Goal: Transaction & Acquisition: Purchase product/service

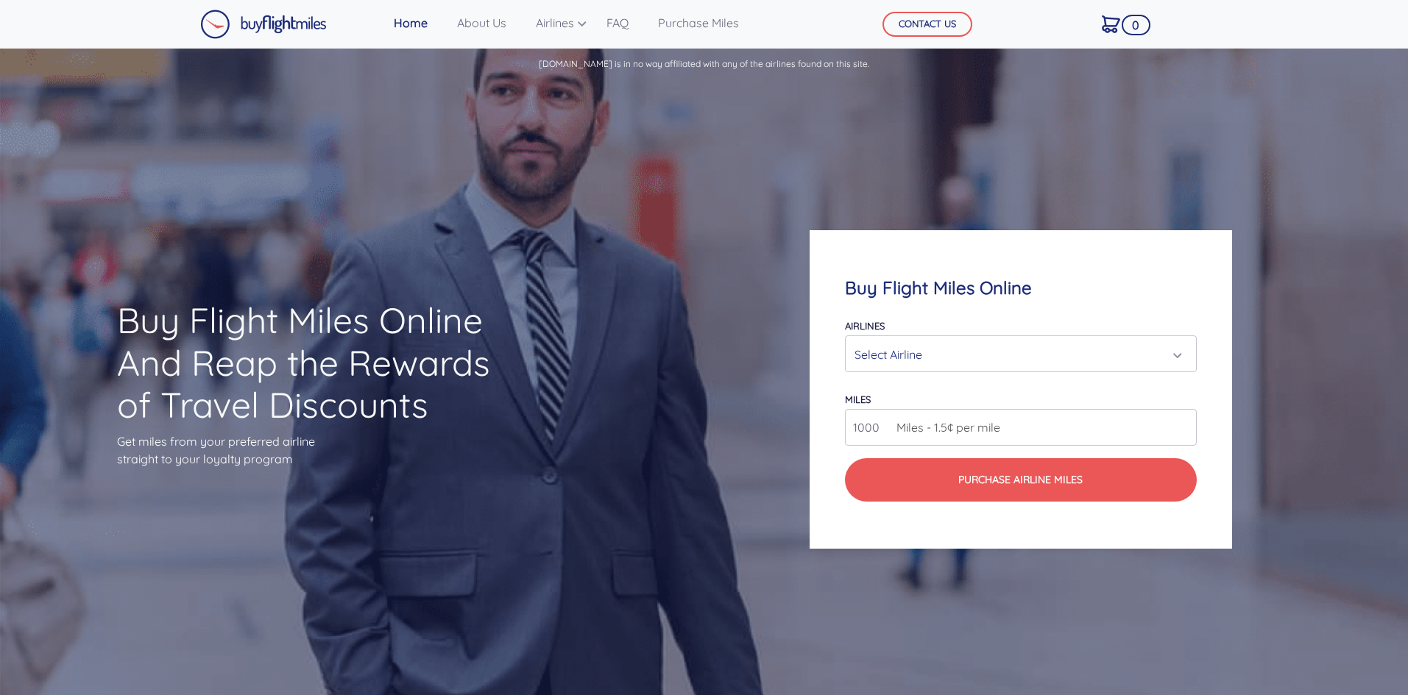
click at [940, 352] on div "Select Airline" at bounding box center [1015, 355] width 323 height 28
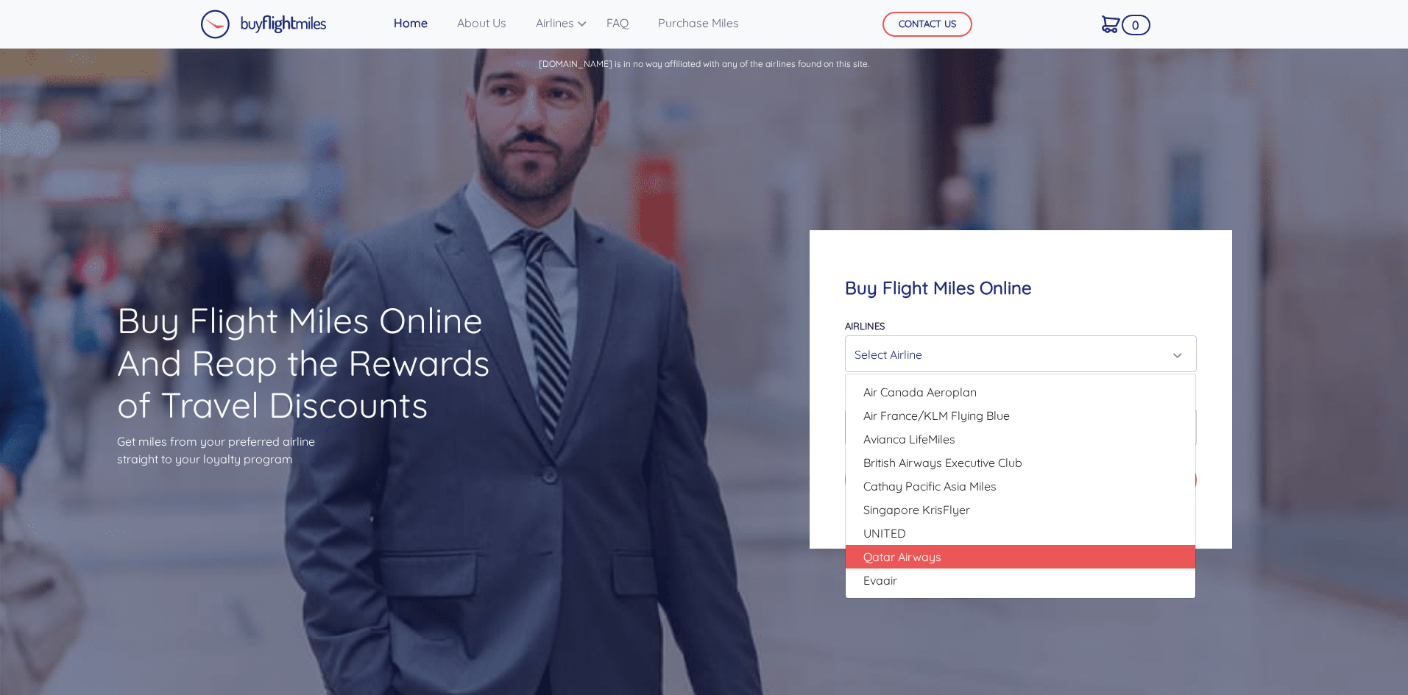
click at [984, 550] on link "Qatar Airways" at bounding box center [1019, 557] width 349 height 24
select select "Qatar Airways"
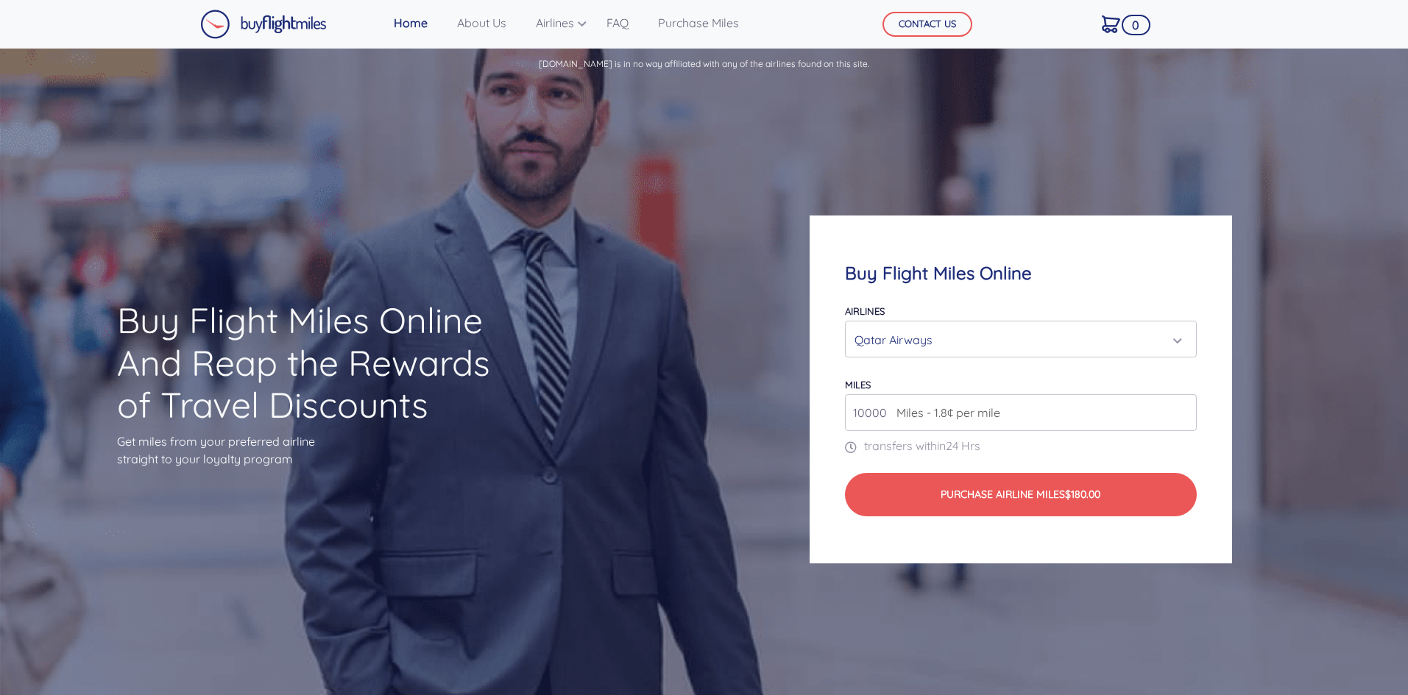
click at [1018, 423] on input "10000" at bounding box center [1020, 412] width 351 height 37
click at [1182, 411] on input "11000" at bounding box center [1020, 412] width 351 height 37
click at [1182, 411] on input "12000" at bounding box center [1020, 412] width 351 height 37
click at [1182, 411] on input "13000" at bounding box center [1020, 412] width 351 height 37
click at [1182, 411] on input "14000" at bounding box center [1020, 412] width 351 height 37
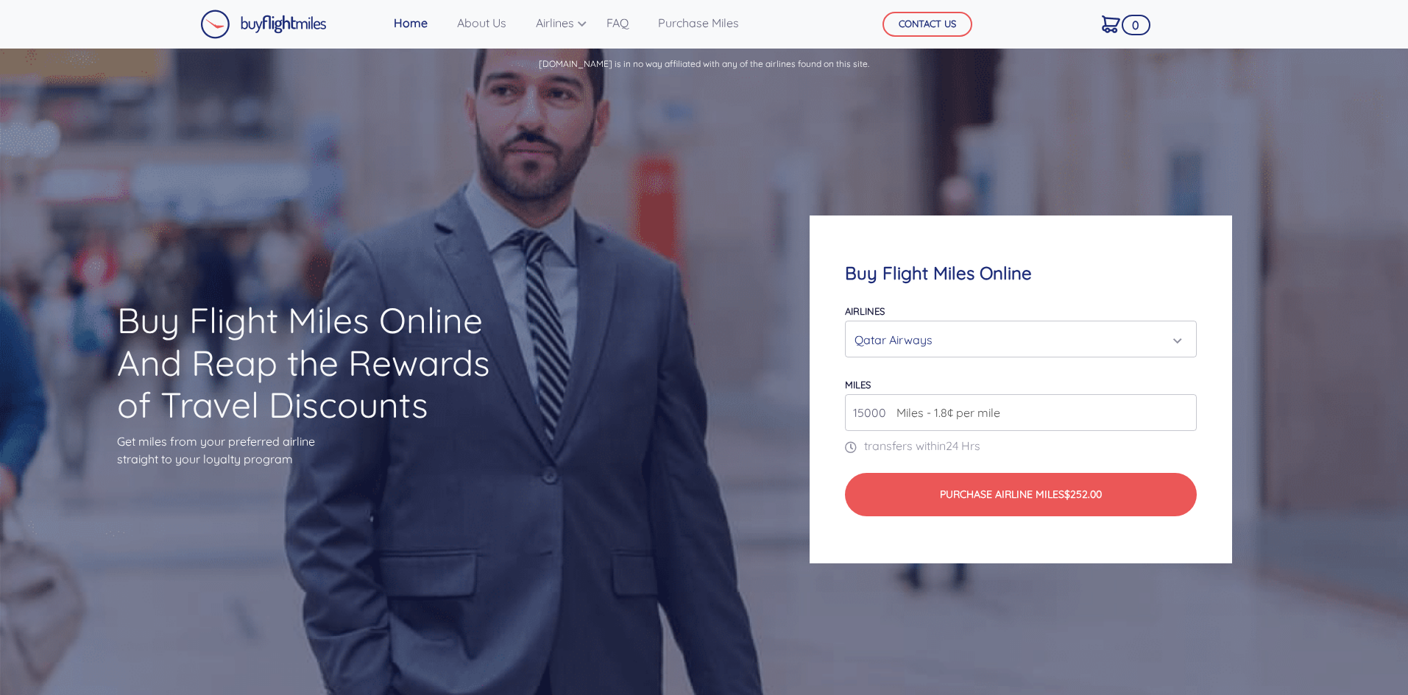
click at [1182, 411] on input "15000" at bounding box center [1020, 412] width 351 height 37
click at [1182, 411] on input "16000" at bounding box center [1020, 412] width 351 height 37
click at [1182, 411] on input "17000" at bounding box center [1020, 412] width 351 height 37
click at [1182, 411] on input "18000" at bounding box center [1020, 412] width 351 height 37
click at [1182, 411] on input "19000" at bounding box center [1020, 412] width 351 height 37
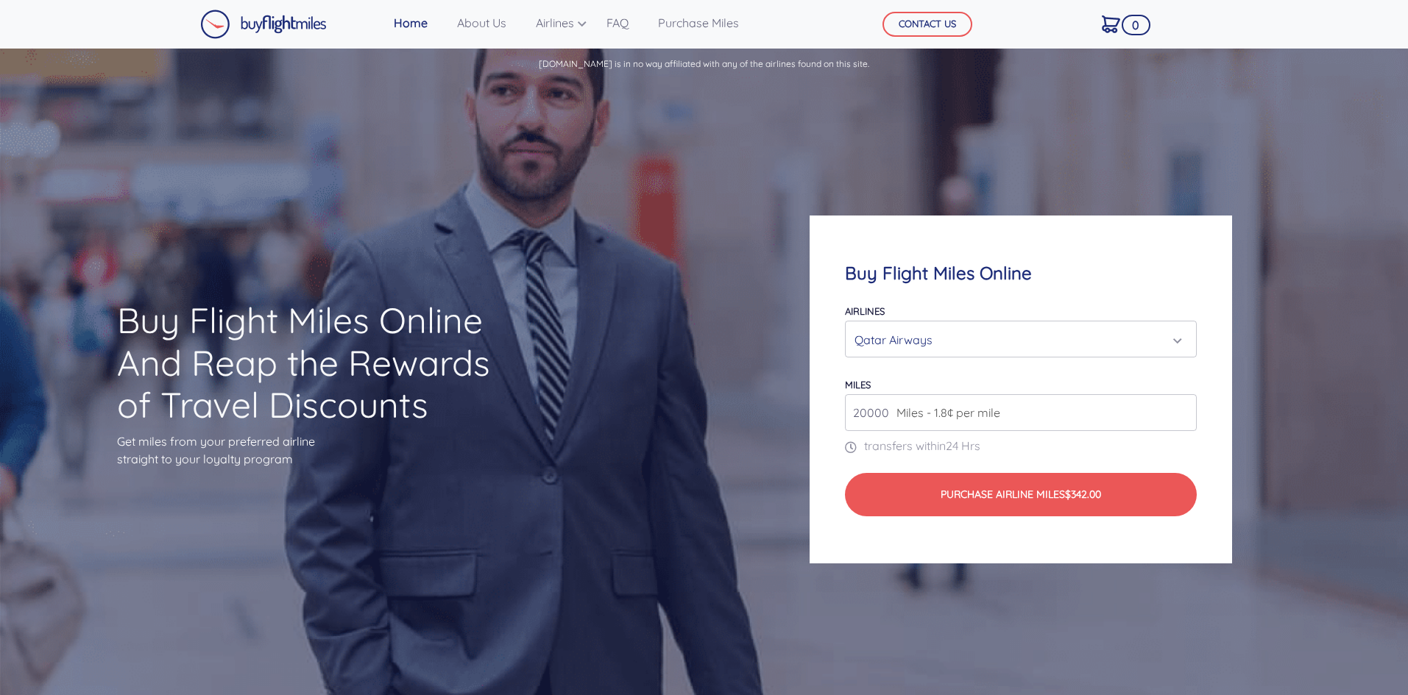
click at [1182, 411] on input "20000" at bounding box center [1020, 412] width 351 height 37
click at [1182, 411] on input "21000" at bounding box center [1020, 412] width 351 height 37
click at [1182, 411] on input "22000" at bounding box center [1020, 412] width 351 height 37
click at [1182, 411] on input "23000" at bounding box center [1020, 412] width 351 height 37
click at [1182, 411] on input "24000" at bounding box center [1020, 412] width 351 height 37
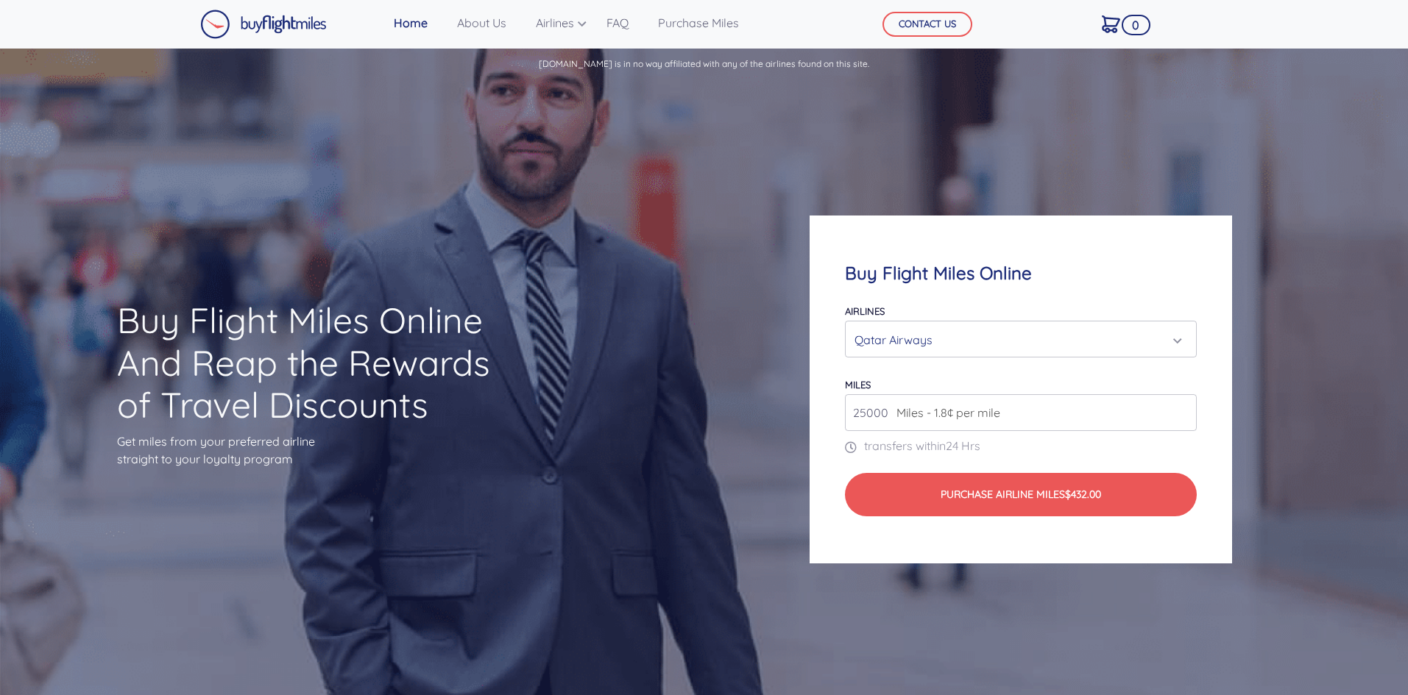
click at [1182, 411] on input "25000" at bounding box center [1020, 412] width 351 height 37
click at [1182, 411] on input "26000" at bounding box center [1020, 412] width 351 height 37
click at [1182, 411] on input "27000" at bounding box center [1020, 412] width 351 height 37
click at [1182, 411] on input "28000" at bounding box center [1020, 412] width 351 height 37
click at [1182, 411] on input "29000" at bounding box center [1020, 412] width 351 height 37
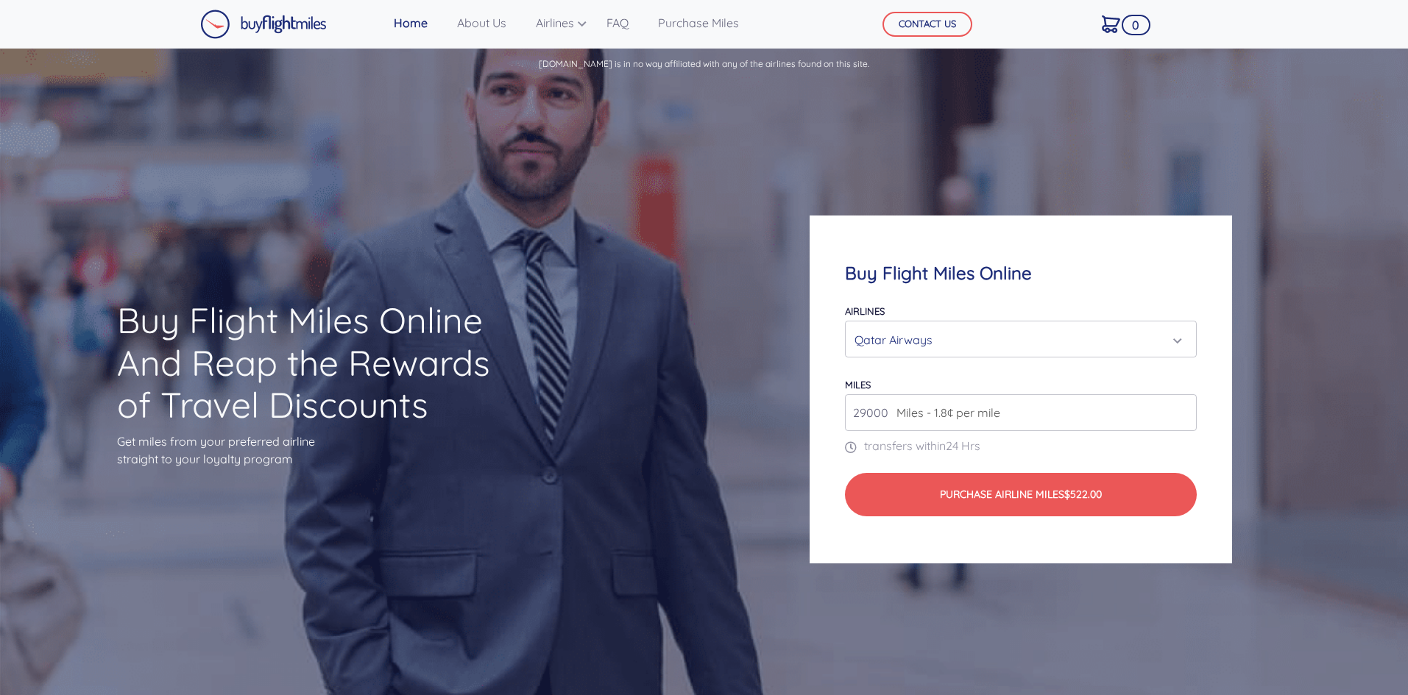
click at [964, 417] on span "Miles - 1.8¢ per mile" at bounding box center [944, 413] width 111 height 18
drag, startPoint x: 869, startPoint y: 413, endPoint x: 825, endPoint y: 422, distance: 45.0
click at [825, 422] on div "Buy Flight Miles Online Airlines Air Canada Aeroplan Air France/KLM Flying Blue…" at bounding box center [1020, 390] width 422 height 348
type input "30000"
click at [855, 446] on icon at bounding box center [854, 447] width 19 height 12
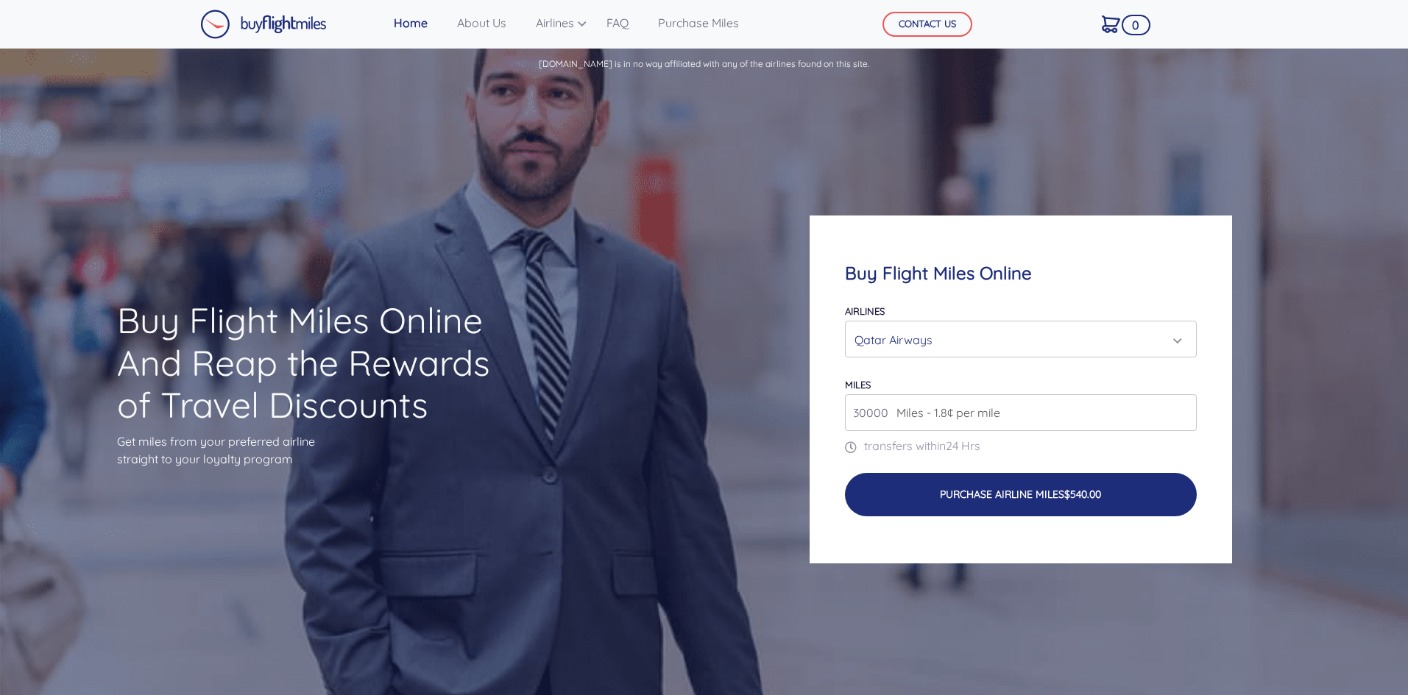
click at [894, 493] on button "Purchase Airline Miles $540.00" at bounding box center [1020, 494] width 351 height 43
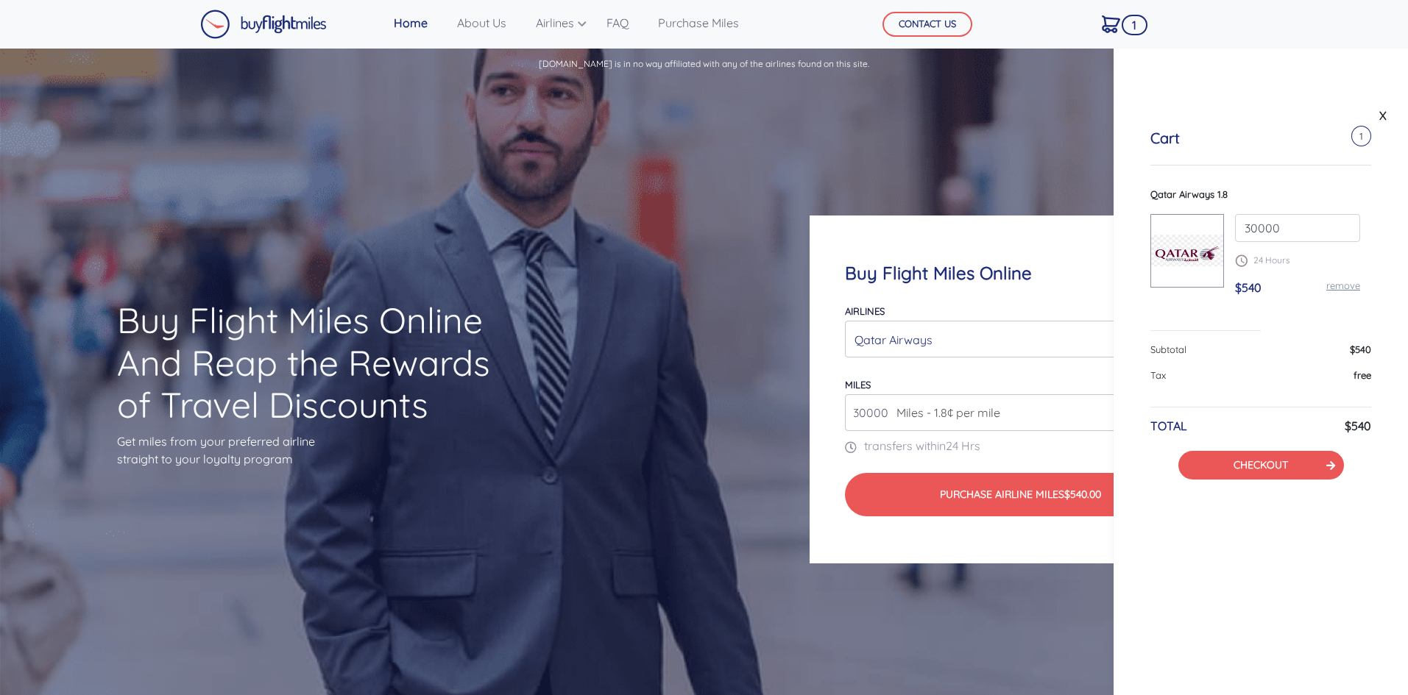
click at [1251, 372] on div "Tax free" at bounding box center [1260, 382] width 221 height 26
click at [1284, 467] on link "CHECKOUT" at bounding box center [1260, 464] width 54 height 13
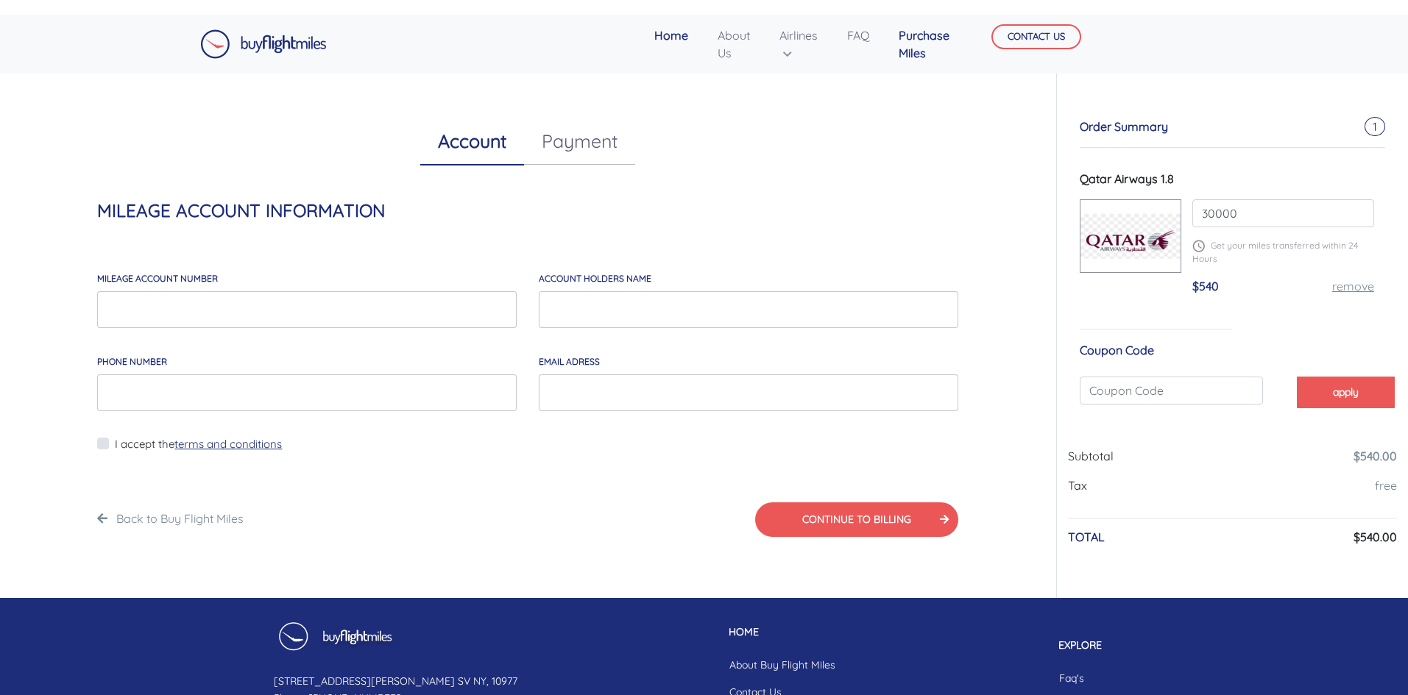
click at [901, 48] on link "Purchase Miles" at bounding box center [923, 44] width 63 height 47
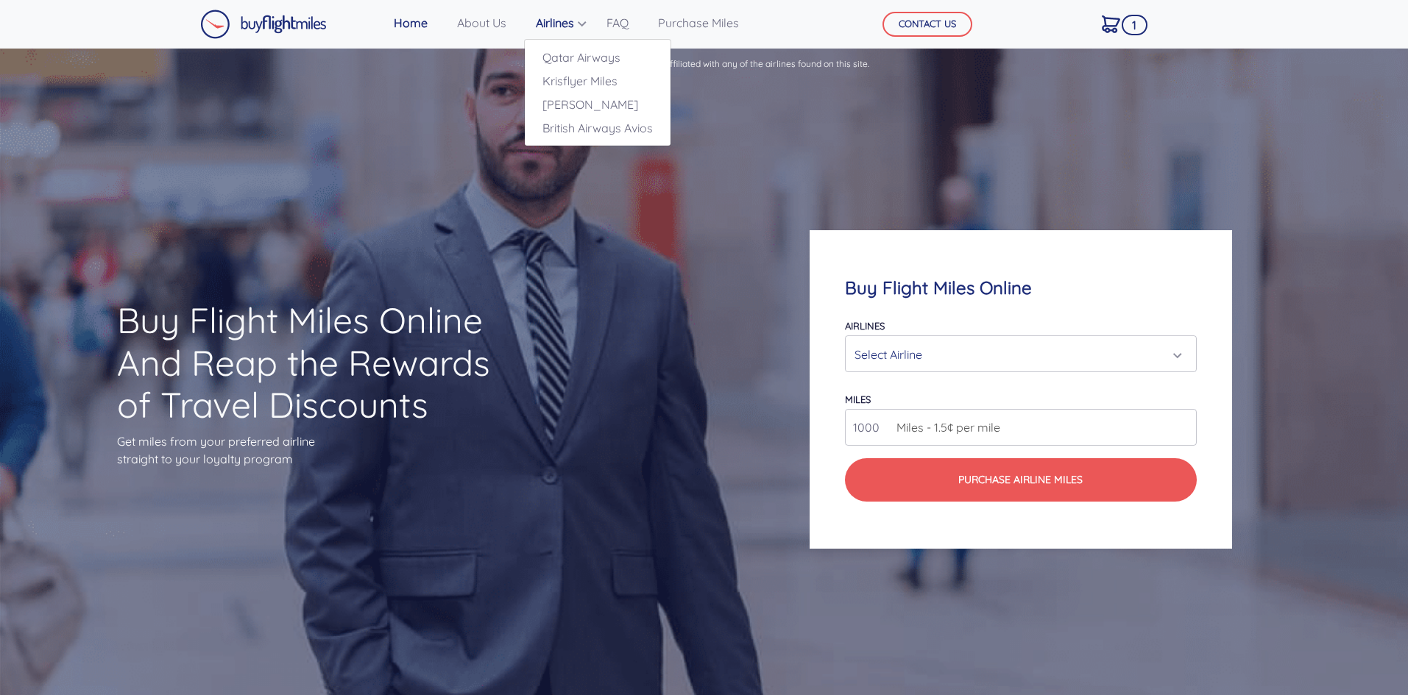
click at [553, 20] on link "Airlines" at bounding box center [556, 22] width 53 height 29
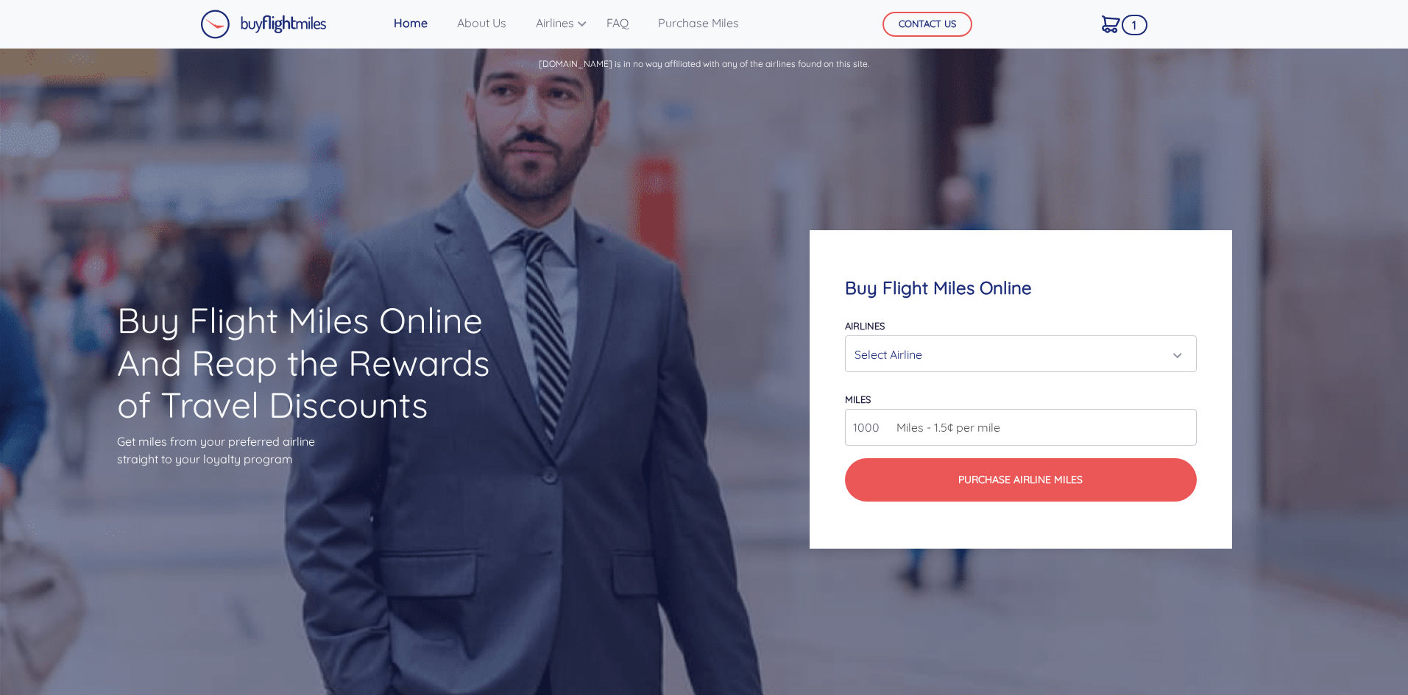
click at [948, 353] on div "Select Airline" at bounding box center [1015, 355] width 323 height 28
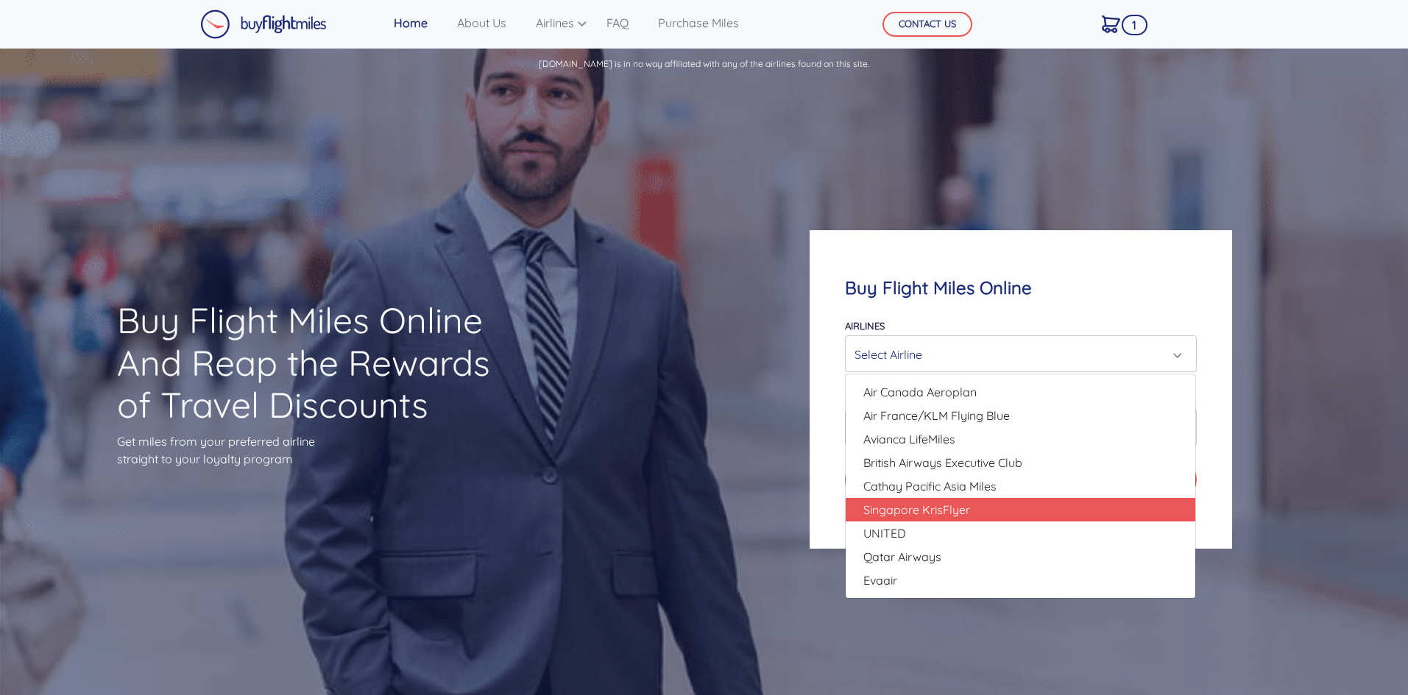
click at [997, 503] on link "Singapore KrisFlyer" at bounding box center [1019, 510] width 349 height 24
select select "Singapore KrisFlyer"
type input "80000"
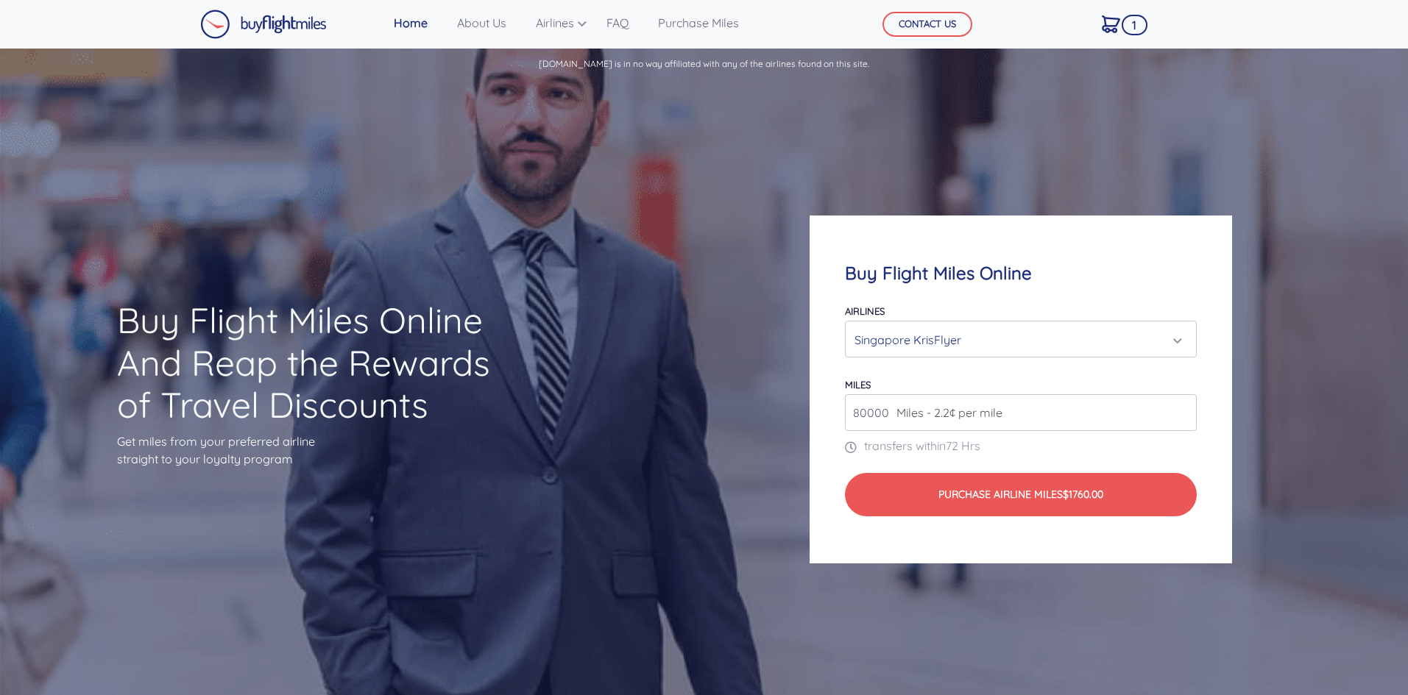
click at [988, 347] on div "Singapore KrisFlyer" at bounding box center [1015, 340] width 323 height 28
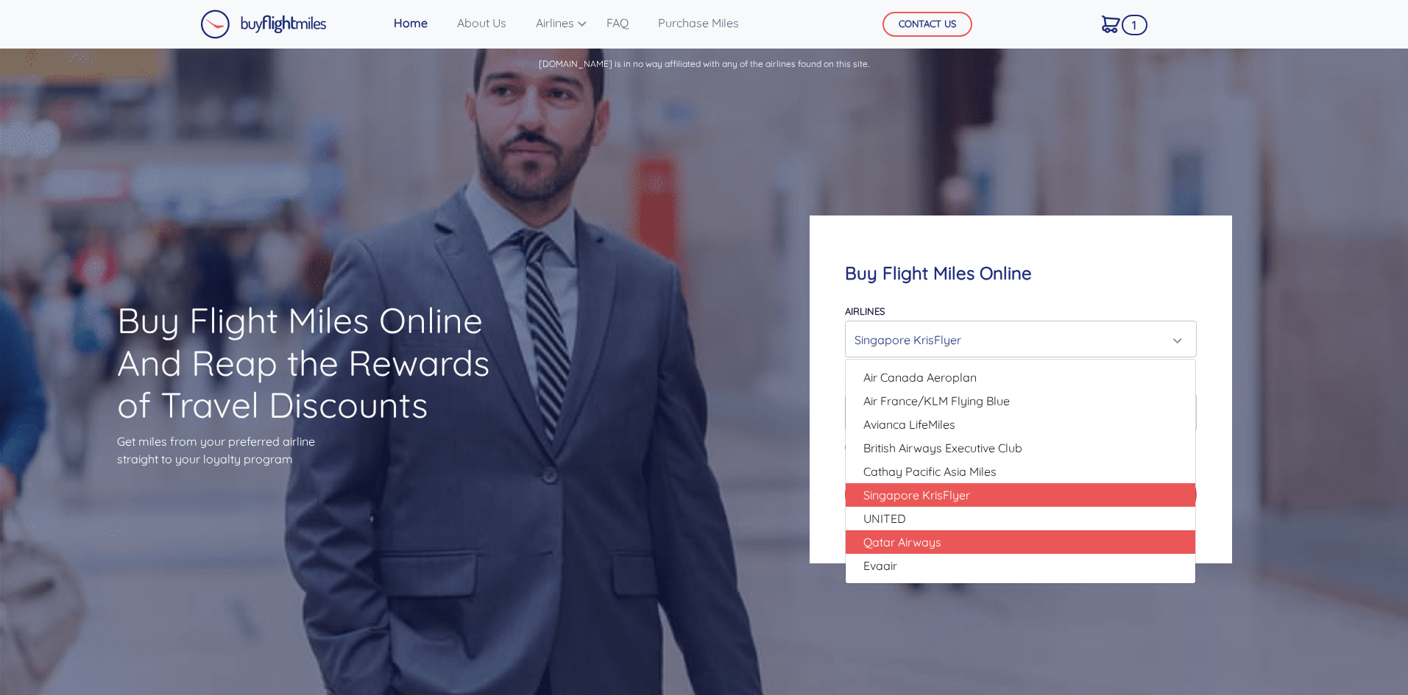
click at [944, 536] on link "Qatar Airways" at bounding box center [1019, 542] width 349 height 24
select select "Qatar Airways"
type input "10000"
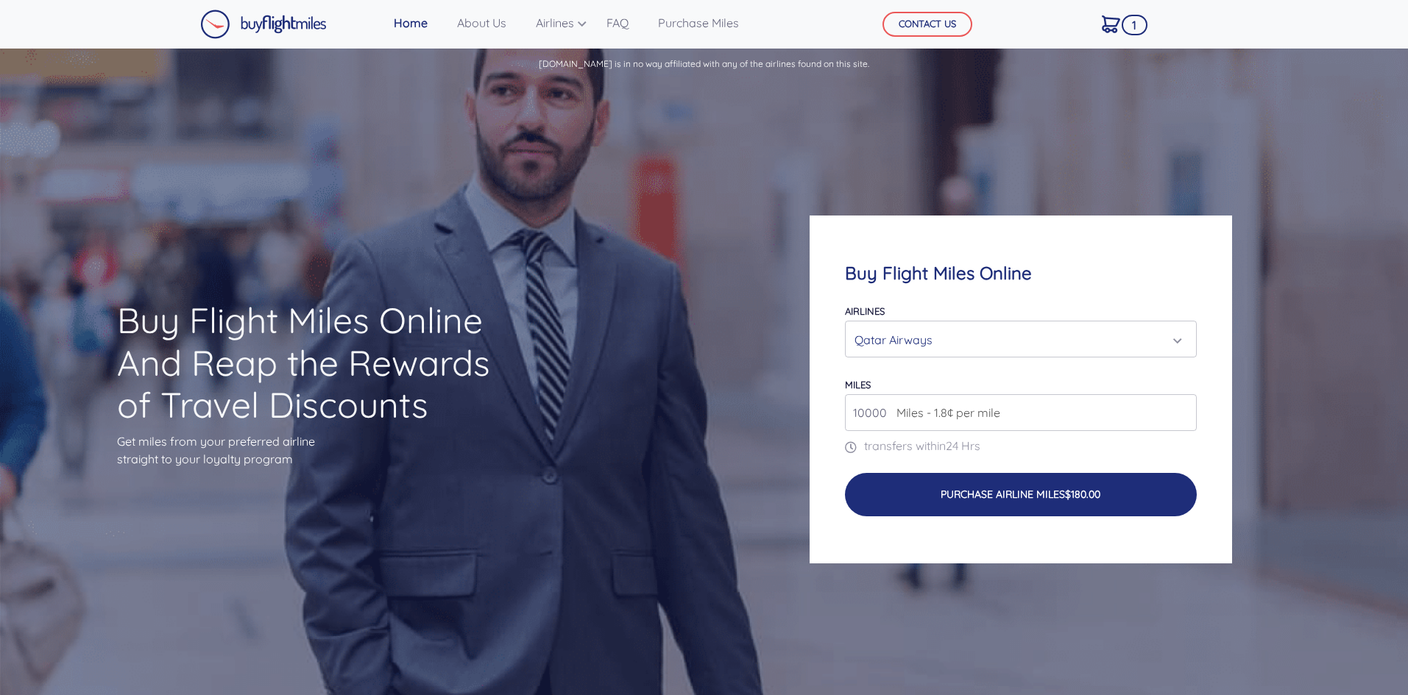
click at [887, 489] on button "Purchase Airline Miles $180.00" at bounding box center [1020, 494] width 351 height 43
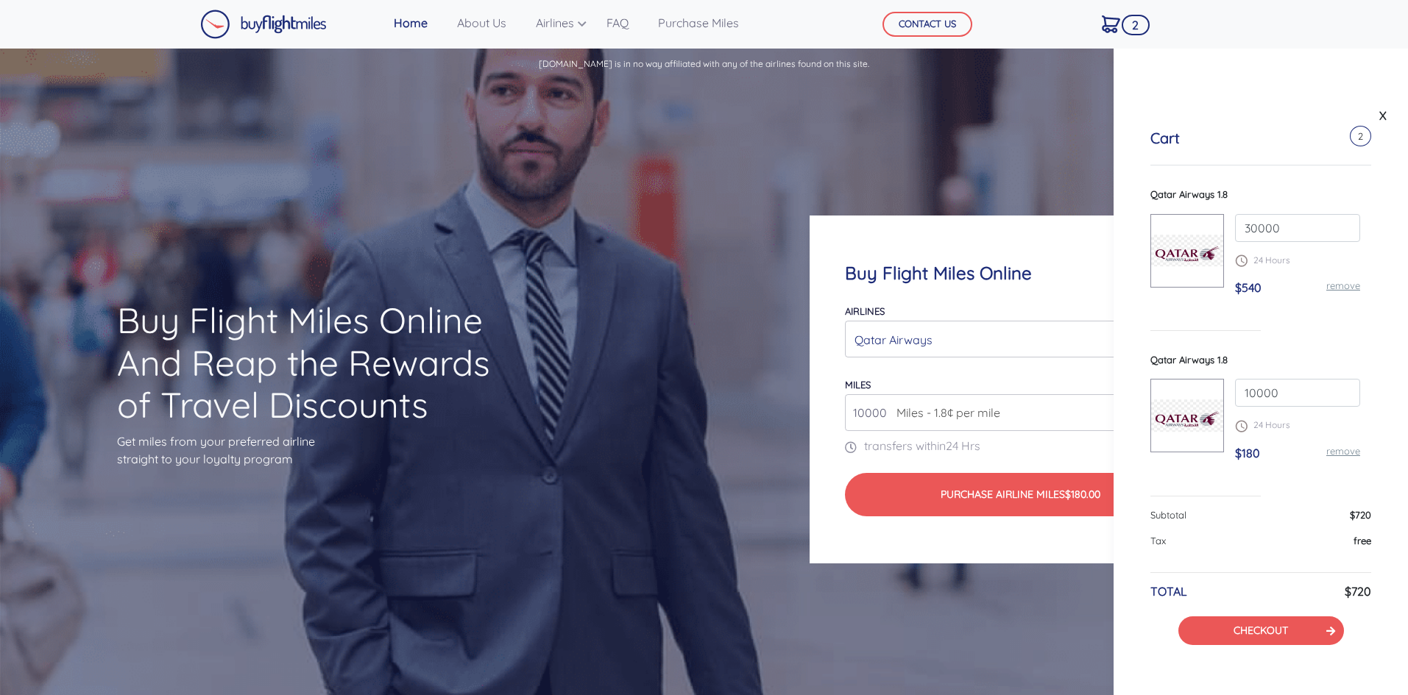
click at [1356, 290] on link "remove" at bounding box center [1343, 286] width 34 height 12
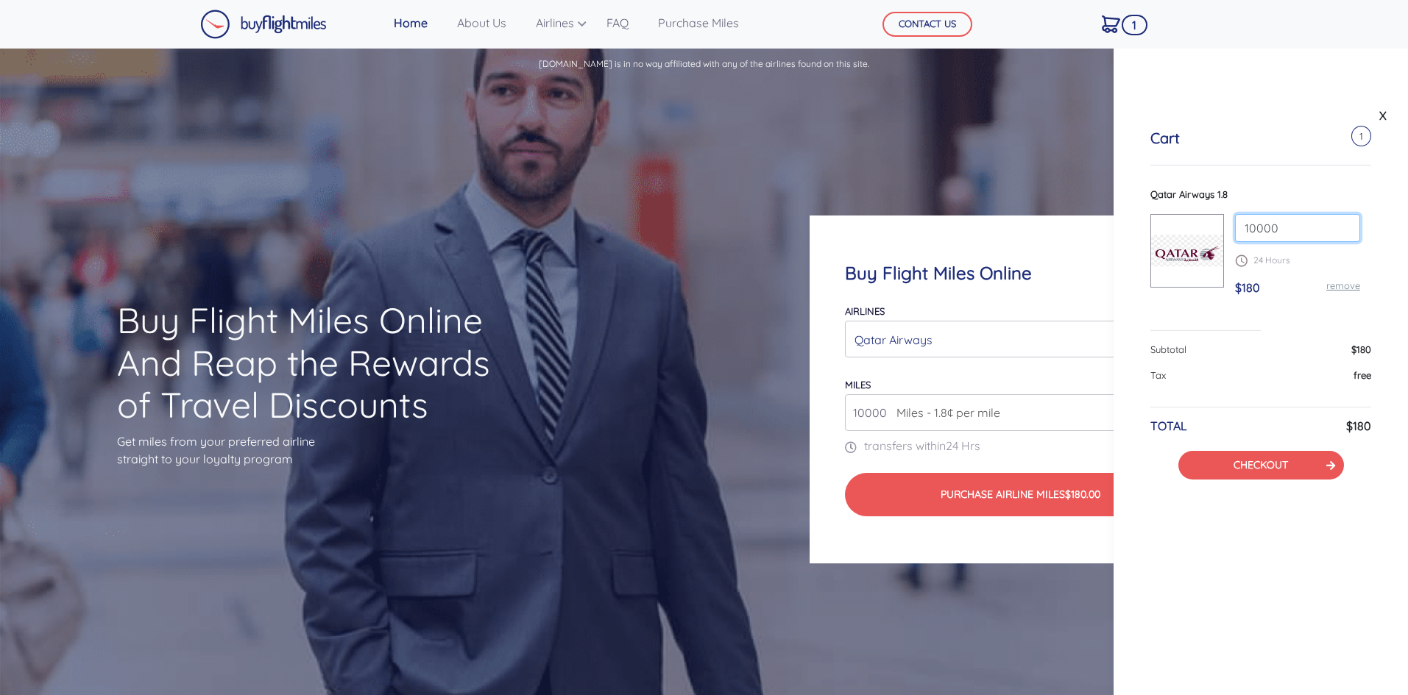
click at [1253, 229] on input "10000" at bounding box center [1297, 228] width 125 height 28
click at [1343, 224] on input "11000" at bounding box center [1297, 228] width 125 height 28
click at [1343, 224] on input "12000" at bounding box center [1297, 228] width 125 height 28
click at [1343, 224] on input "13000" at bounding box center [1297, 228] width 125 height 28
click at [1343, 224] on input "14000" at bounding box center [1297, 228] width 125 height 28
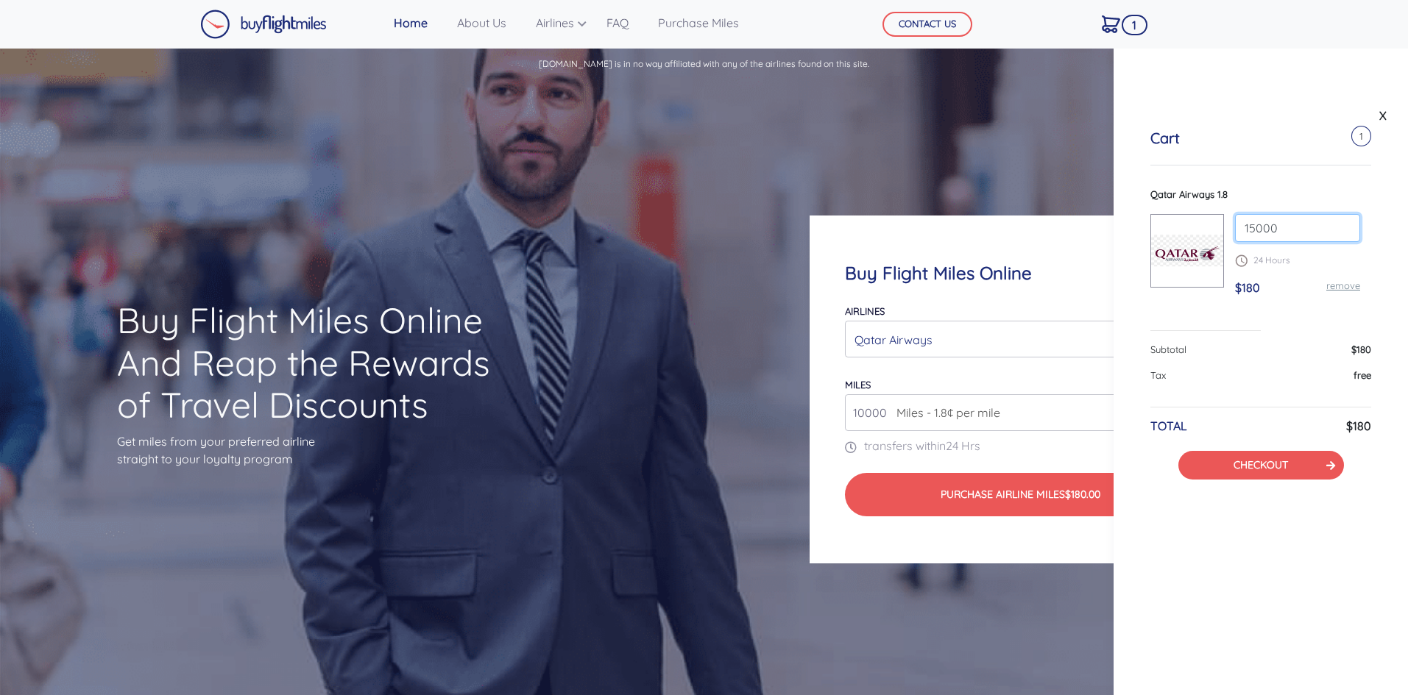
click at [1343, 224] on input "15000" at bounding box center [1297, 228] width 125 height 28
click at [1343, 224] on input "16000" at bounding box center [1297, 228] width 125 height 28
click at [1343, 224] on input "17000" at bounding box center [1297, 228] width 125 height 28
click at [1343, 224] on input "18000" at bounding box center [1297, 228] width 125 height 28
click at [1343, 224] on input "19000" at bounding box center [1297, 228] width 125 height 28
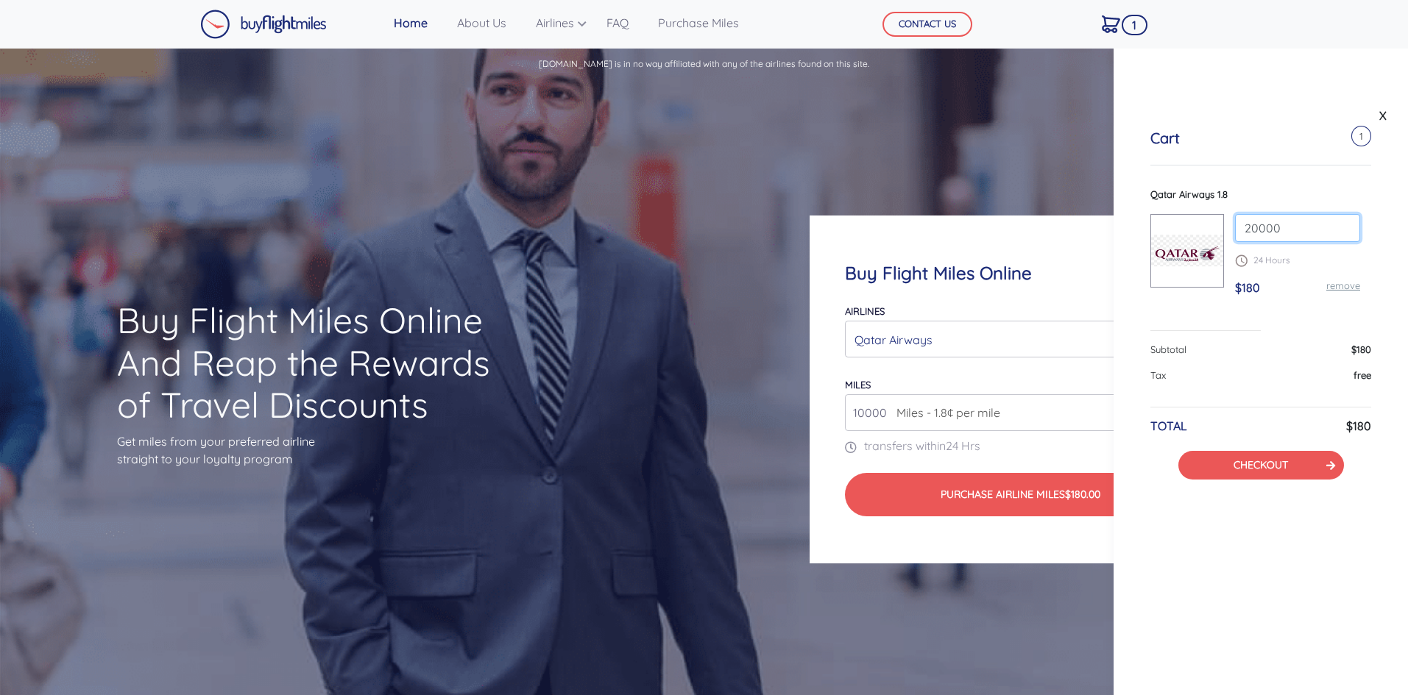
click at [1343, 224] on input "20000" at bounding box center [1297, 228] width 125 height 28
click at [1343, 224] on input "21000" at bounding box center [1297, 228] width 125 height 28
click at [1343, 224] on input "22000" at bounding box center [1297, 228] width 125 height 28
click at [1343, 224] on input "23000" at bounding box center [1297, 228] width 125 height 28
click at [1343, 224] on input "24000" at bounding box center [1297, 228] width 125 height 28
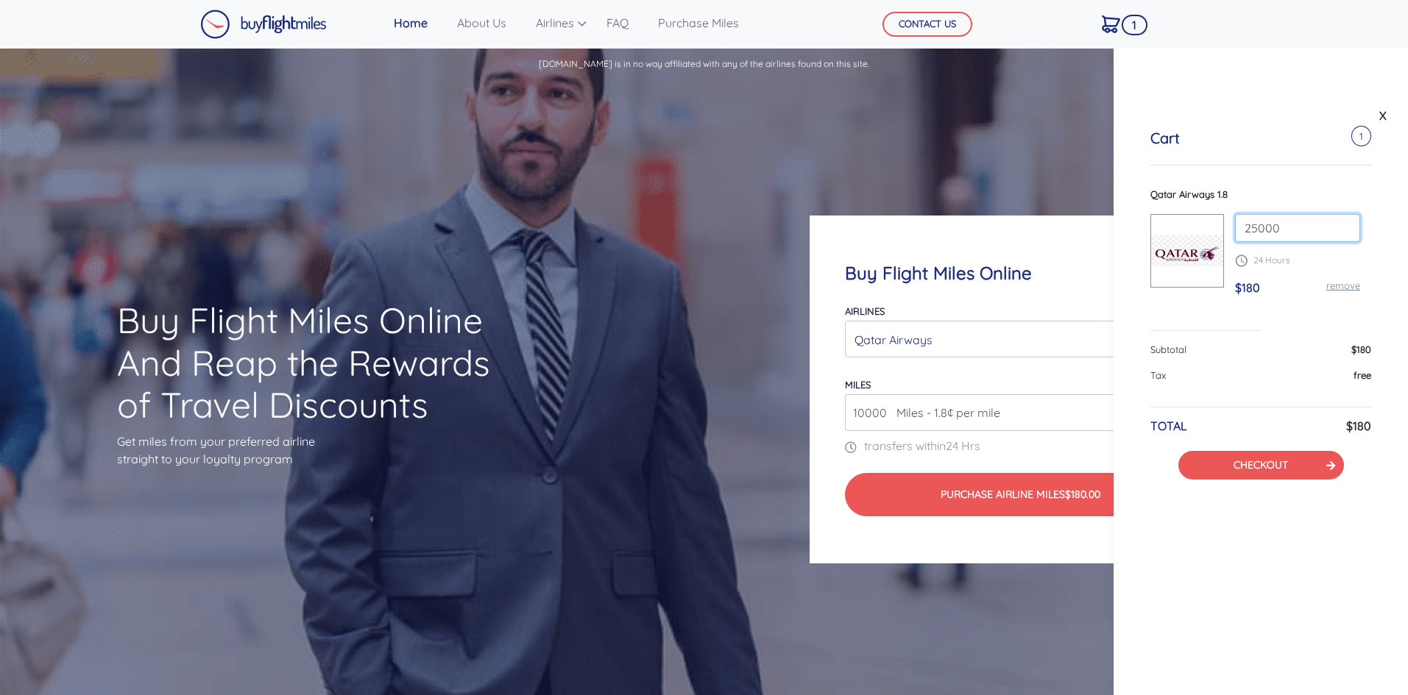
click at [1343, 224] on input "25000" at bounding box center [1297, 228] width 125 height 28
click at [1343, 224] on input "26000" at bounding box center [1297, 228] width 125 height 28
click at [1343, 224] on input "27000" at bounding box center [1297, 228] width 125 height 28
click at [1343, 224] on input "28000" at bounding box center [1297, 228] width 125 height 28
click at [1343, 224] on input "29000" at bounding box center [1297, 228] width 125 height 28
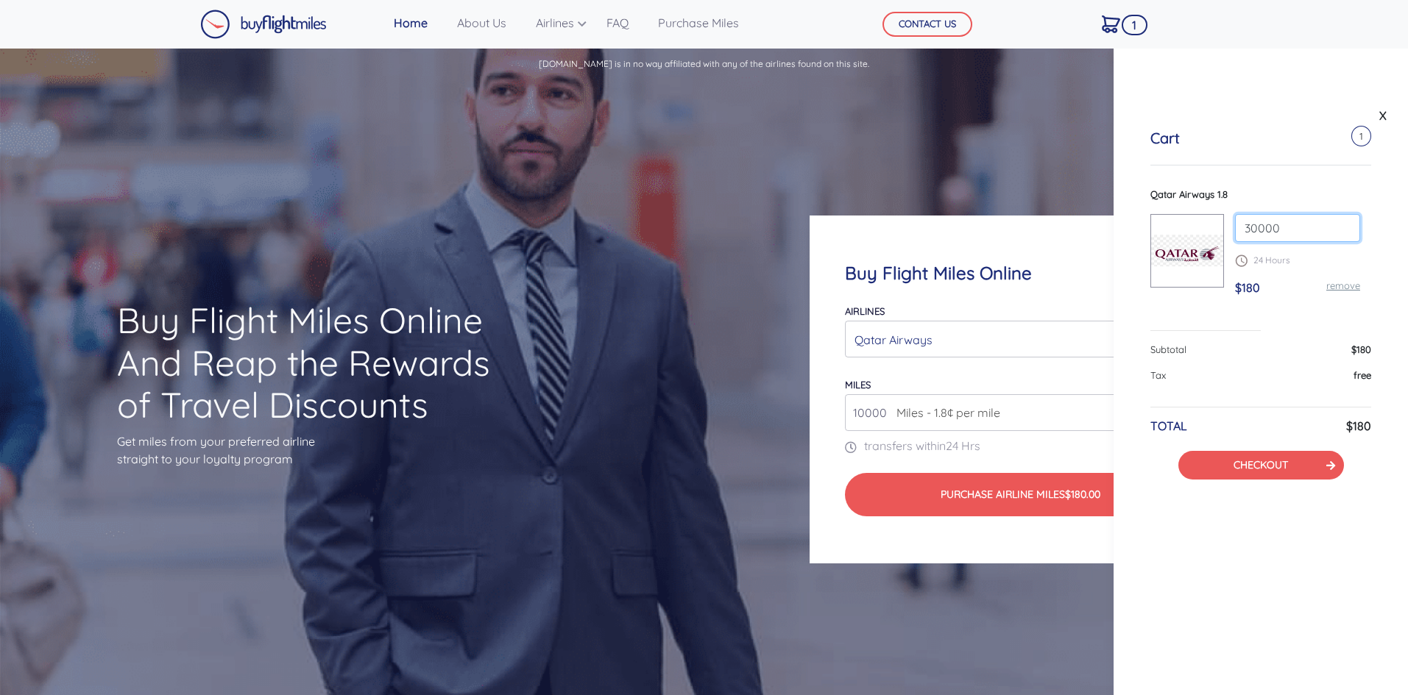
type input "30000"
click at [1343, 224] on input "30000" at bounding box center [1297, 228] width 125 height 28
